Goal: Task Accomplishment & Management: Manage account settings

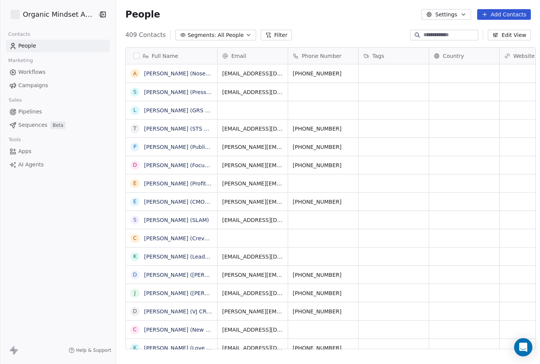
scroll to position [321, 428]
click at [495, 16] on button "Add Contacts" at bounding box center [504, 14] width 54 height 11
click at [476, 28] on div "Create new contact" at bounding box center [501, 31] width 61 height 8
type textarea "**********"
click at [330, 38] on html "Organic Mindset Agency Inc Contacts People Marketing Workflows Campaigns Sales …" at bounding box center [270, 182] width 540 height 364
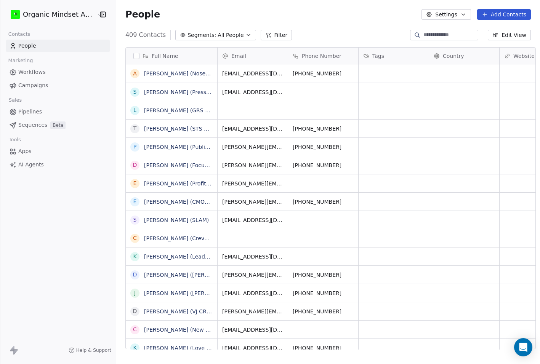
click at [486, 14] on icon at bounding box center [484, 14] width 3 height 0
click at [475, 31] on icon "Suggestions" at bounding box center [473, 31] width 3 height 0
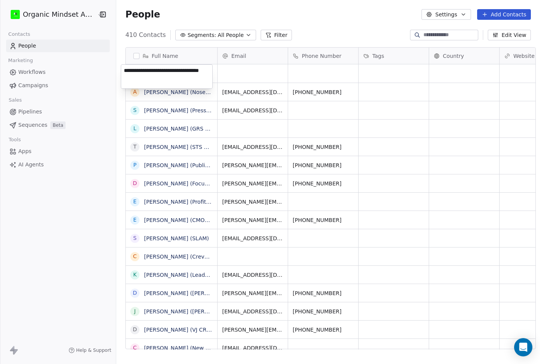
type textarea "**********"
click at [242, 74] on html "Organic Mindset Agency Inc Contacts People Marketing Workflows Campaigns Sales …" at bounding box center [270, 182] width 540 height 364
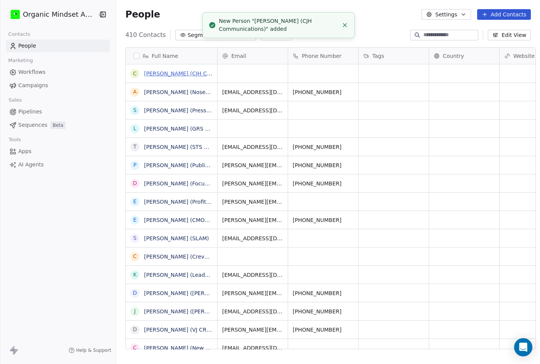
click at [174, 74] on link "[PERSON_NAME] (CJH Communications)" at bounding box center [197, 73] width 106 height 6
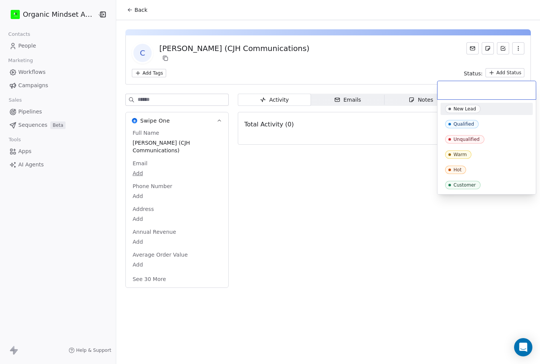
click at [490, 72] on html "Organic Mindset Agency Inc Contacts People Marketing Workflows Campaigns Sales …" at bounding box center [270, 182] width 540 height 364
click at [249, 194] on html "Organic Mindset Agency Inc Contacts People Marketing Workflows Campaigns Sales …" at bounding box center [270, 182] width 540 height 364
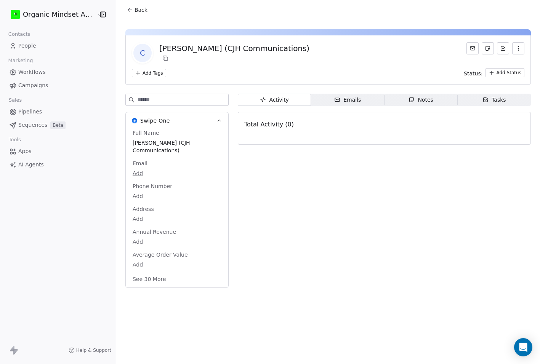
click at [395, 98] on span "Notes Notes" at bounding box center [420, 100] width 73 height 12
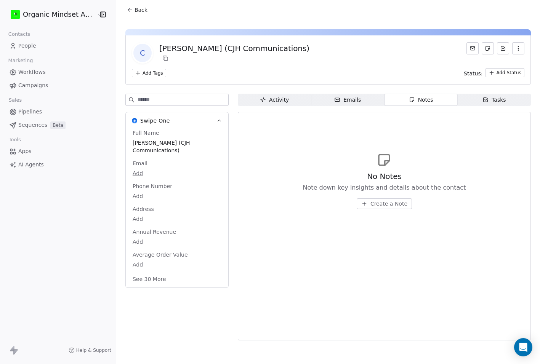
click at [370, 201] on span "Create a Note" at bounding box center [388, 204] width 37 height 8
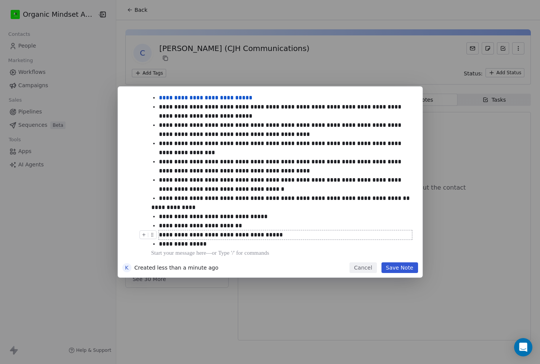
scroll to position [49, 0]
click at [406, 267] on button "Save Note" at bounding box center [399, 267] width 37 height 11
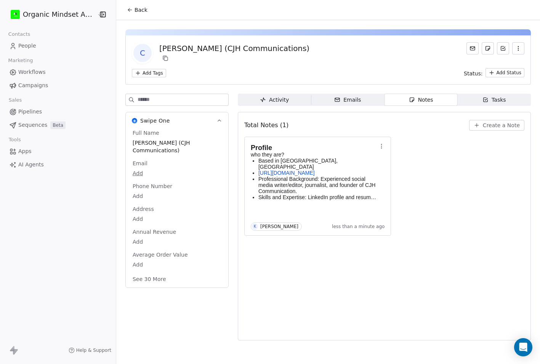
click at [134, 170] on body "Organic Mindset Agency Inc Contacts People Marketing Workflows Campaigns Sales …" at bounding box center [270, 182] width 540 height 364
type input "**********"
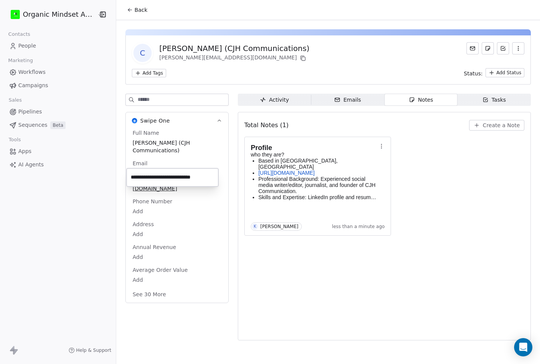
click at [261, 295] on html "Organic Mindset Agency Inc Contacts People Marketing Workflows Campaigns Sales …" at bounding box center [270, 182] width 540 height 364
